Goal: Find specific page/section: Find specific page/section

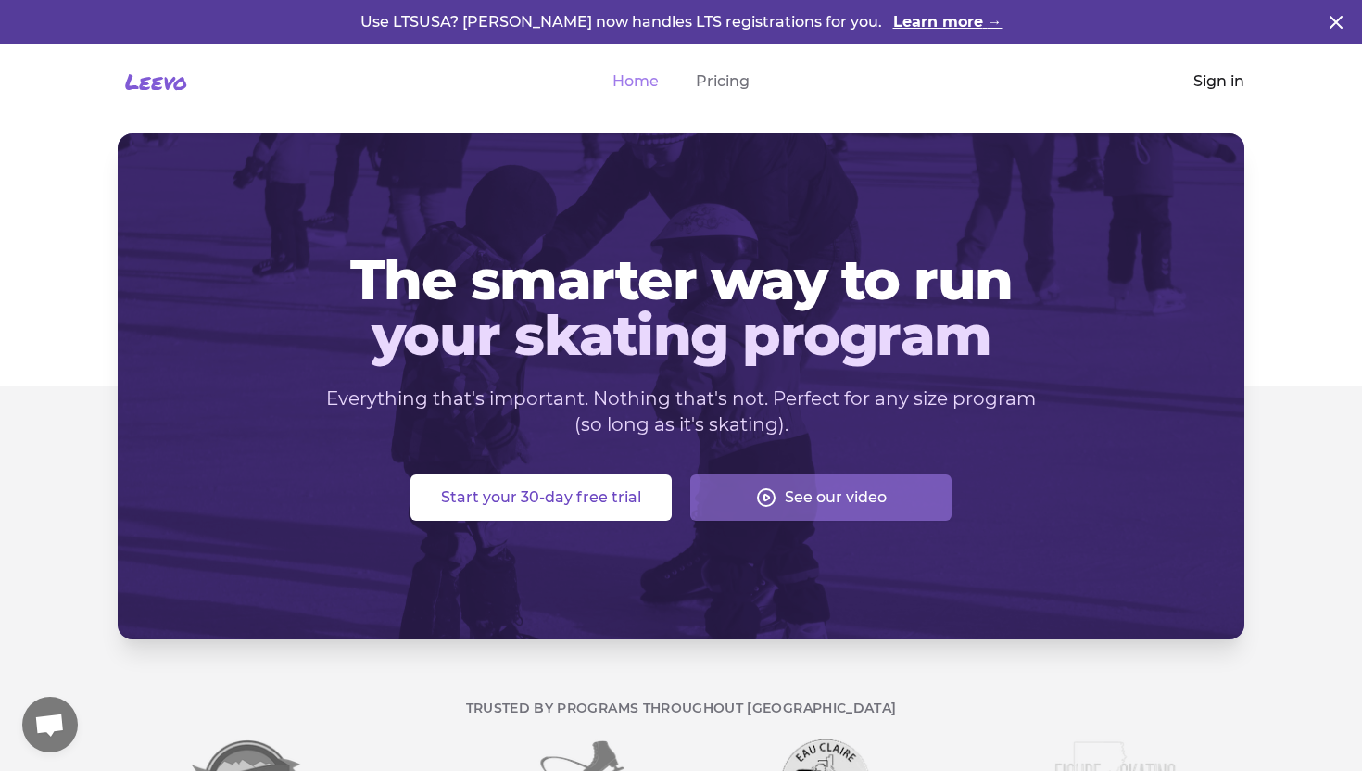
click at [1224, 82] on link "Sign in" at bounding box center [1218, 81] width 51 height 22
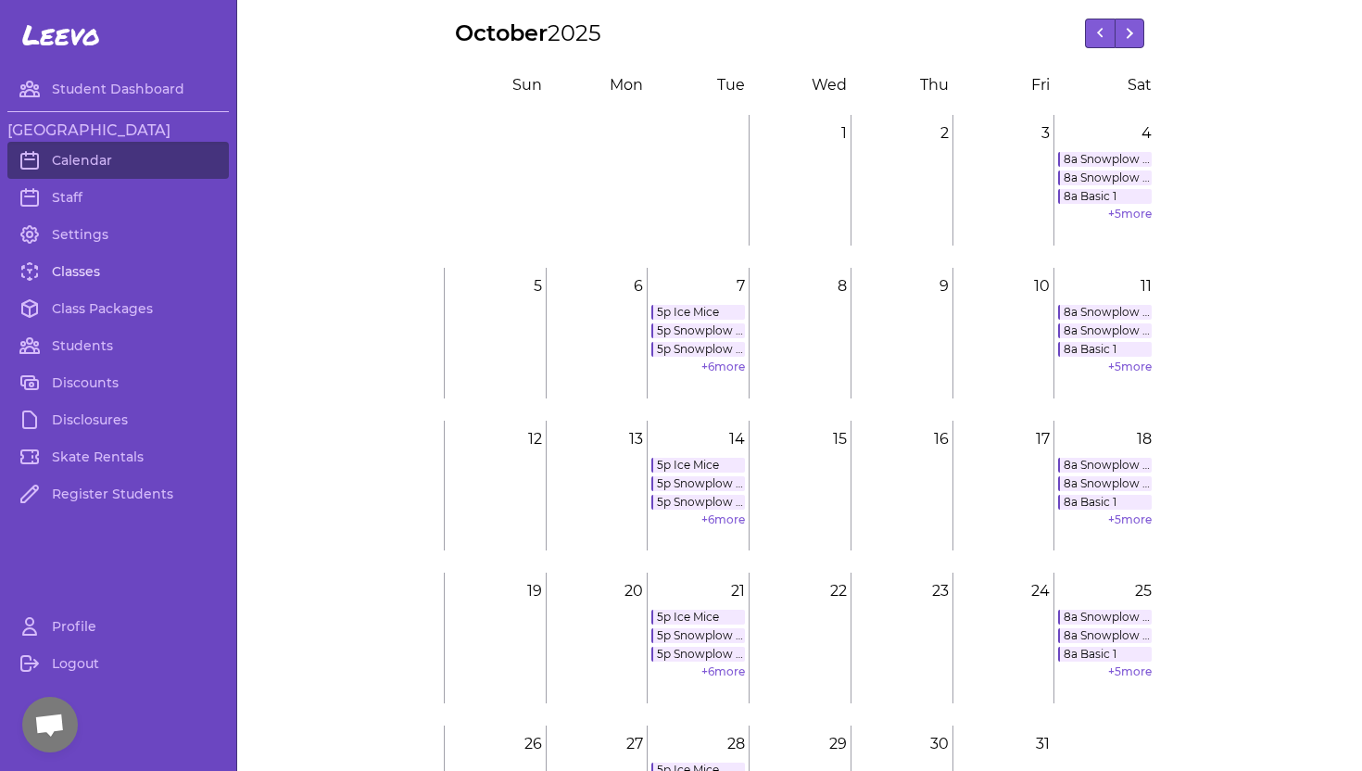
click at [85, 270] on link "Classes" at bounding box center [117, 271] width 221 height 37
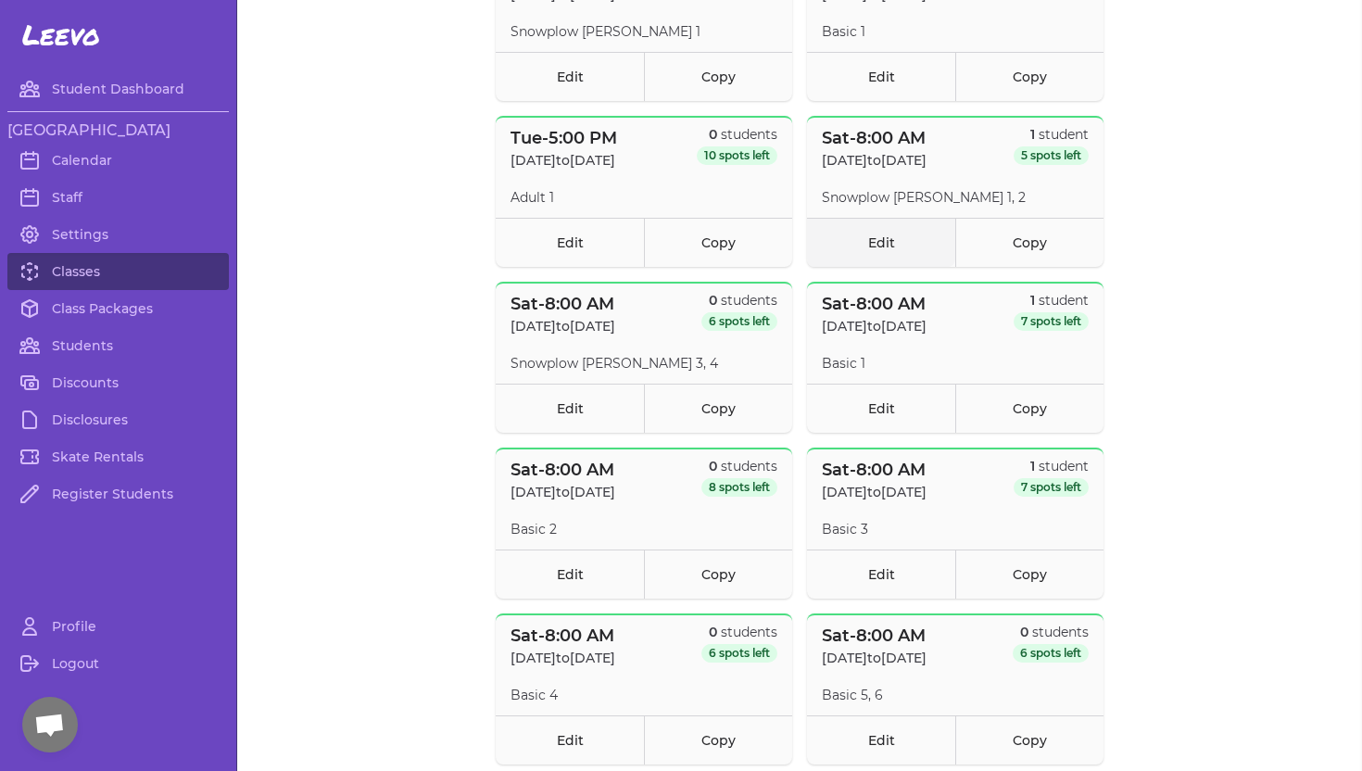
scroll to position [2541, 0]
